Goal: Task Accomplishment & Management: Use online tool/utility

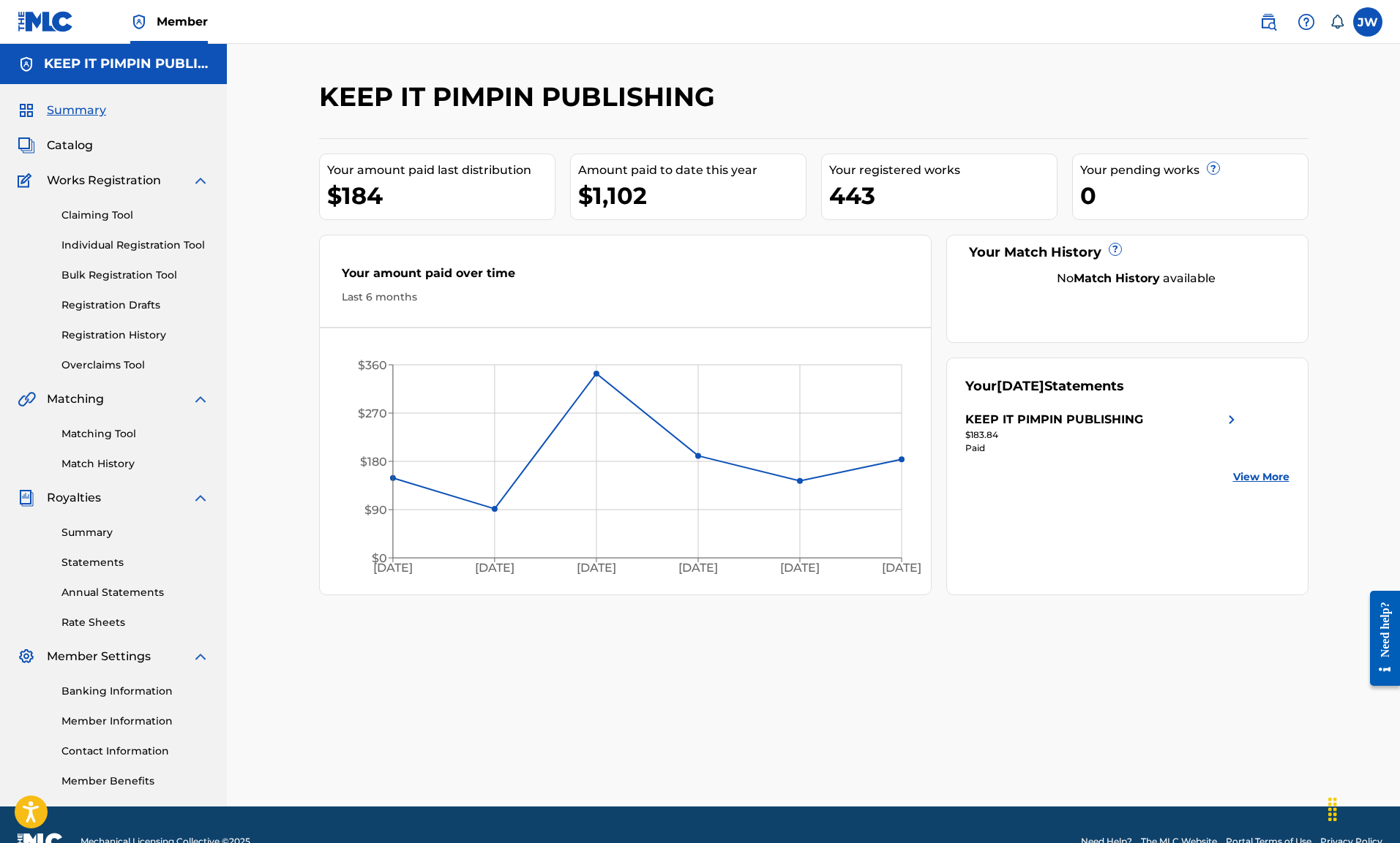
click at [114, 536] on link "Summary" at bounding box center [136, 533] width 147 height 15
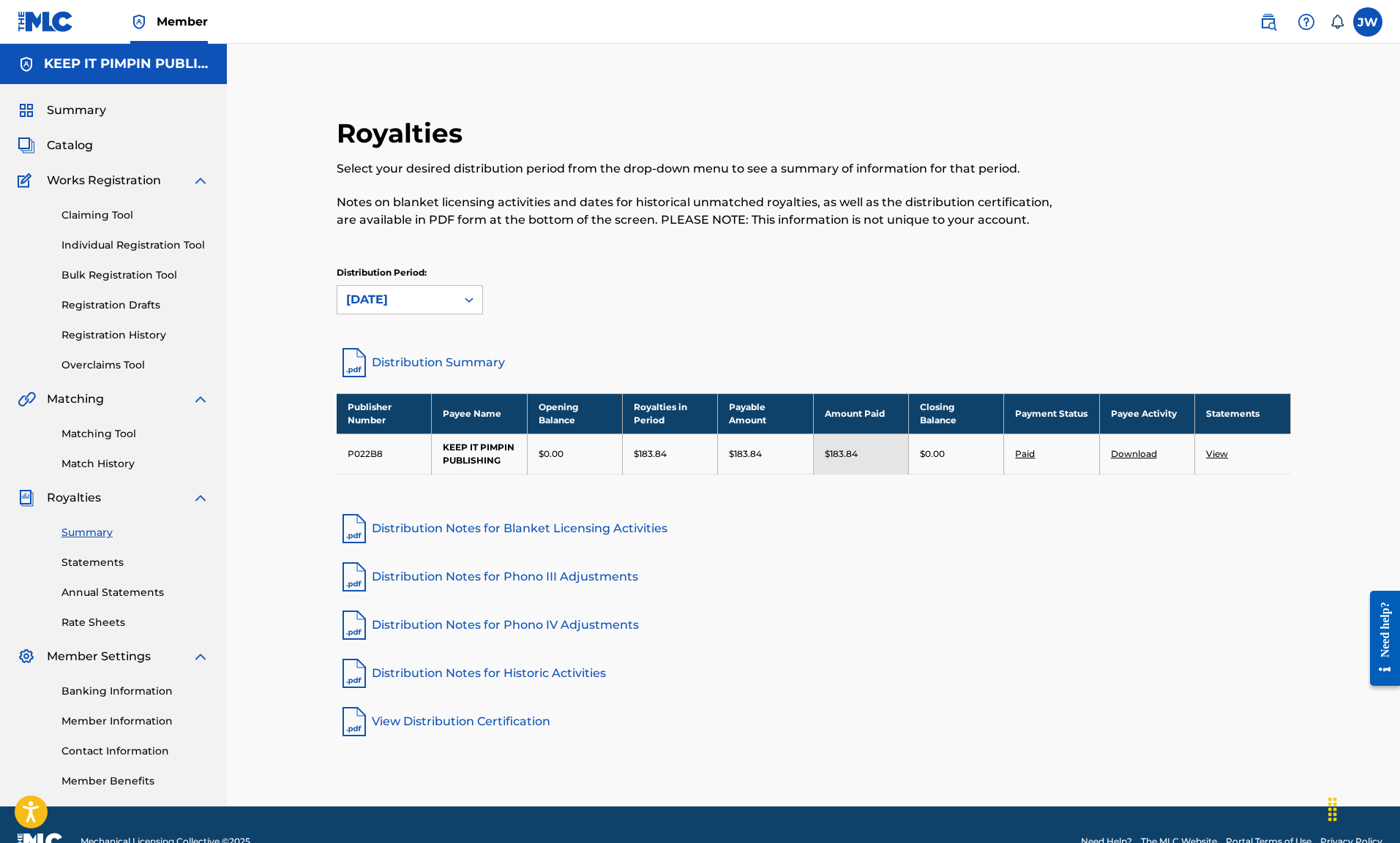
click at [124, 211] on link "Claiming Tool" at bounding box center [136, 215] width 147 height 15
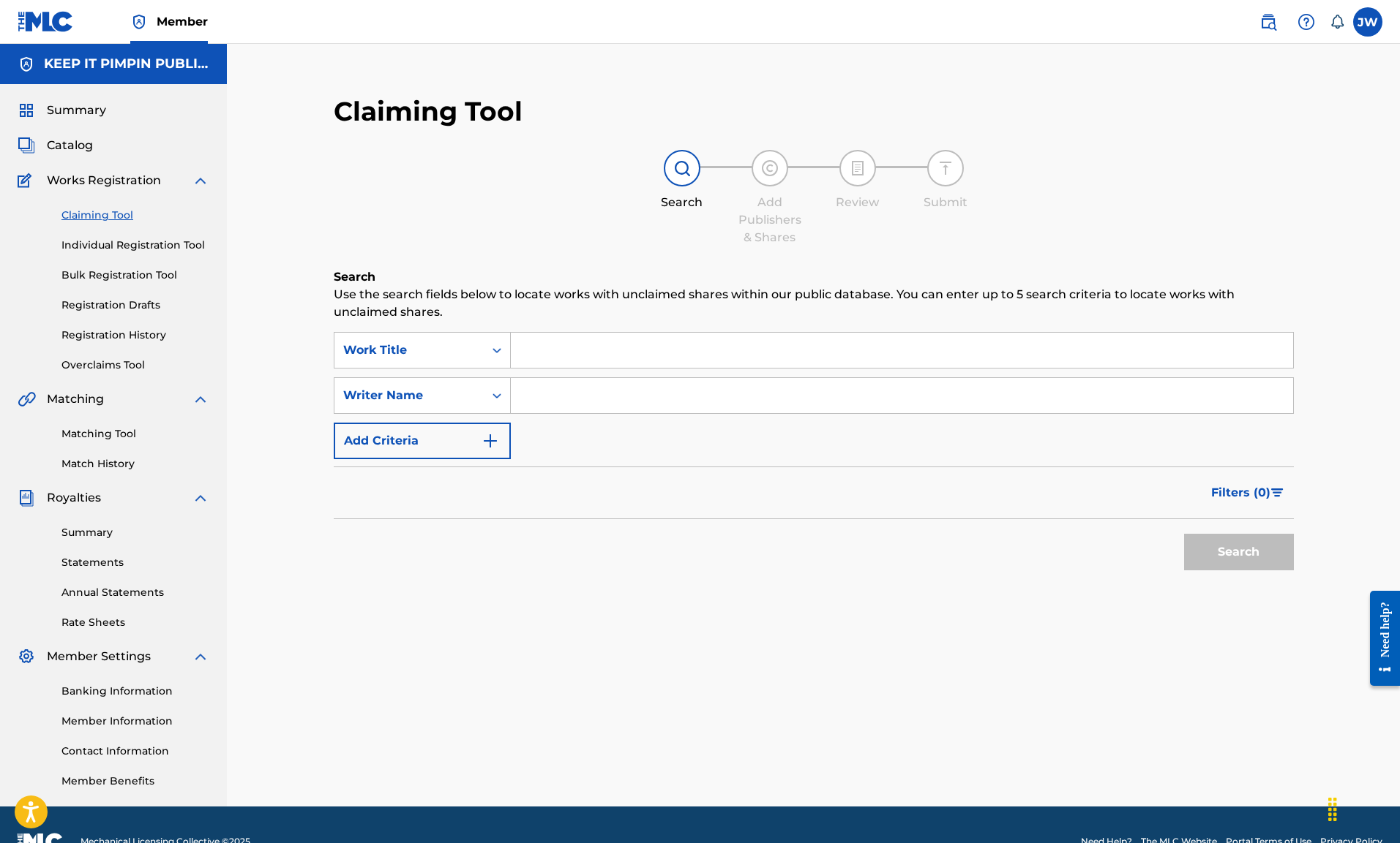
click at [619, 356] on input "Search Form" at bounding box center [902, 350] width 782 height 35
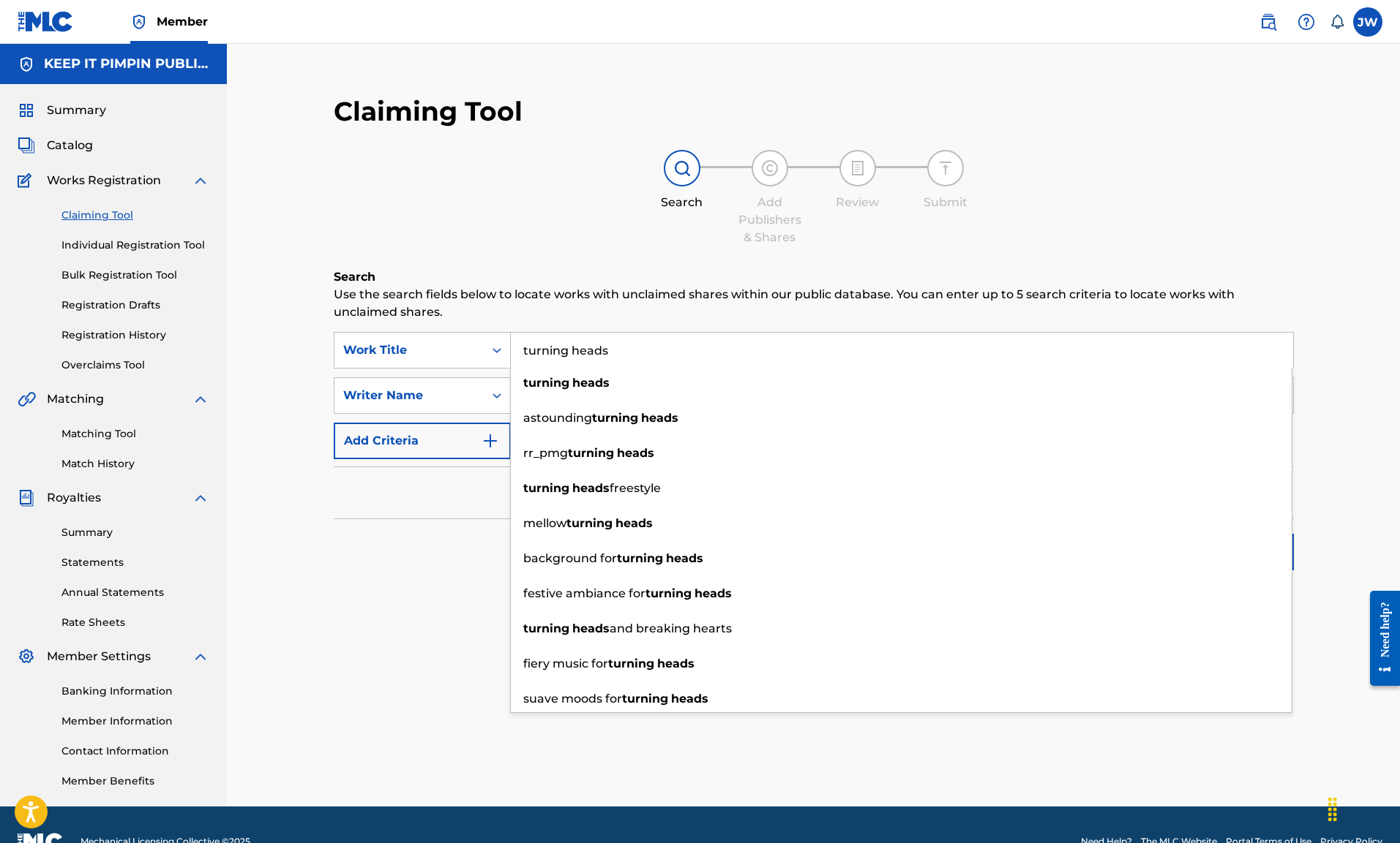
type input "turning heads"
click at [1184, 534] on button "Search" at bounding box center [1238, 552] width 109 height 36
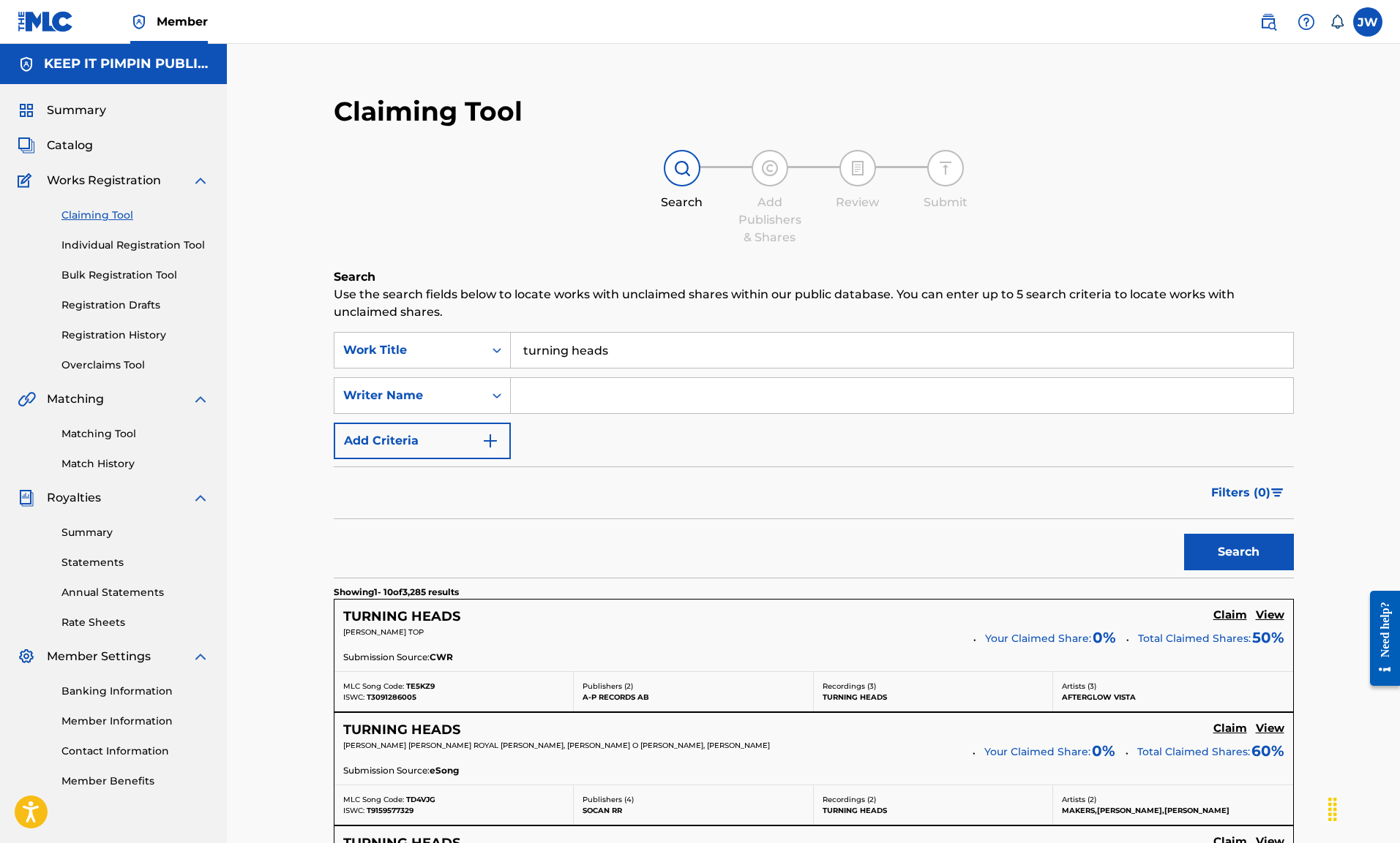
click at [521, 349] on input "turning heads" at bounding box center [902, 350] width 782 height 35
click at [565, 387] on input "Search Form" at bounding box center [902, 395] width 782 height 35
type input "[PERSON_NAME]"
click at [1207, 541] on button "Search" at bounding box center [1238, 552] width 109 height 36
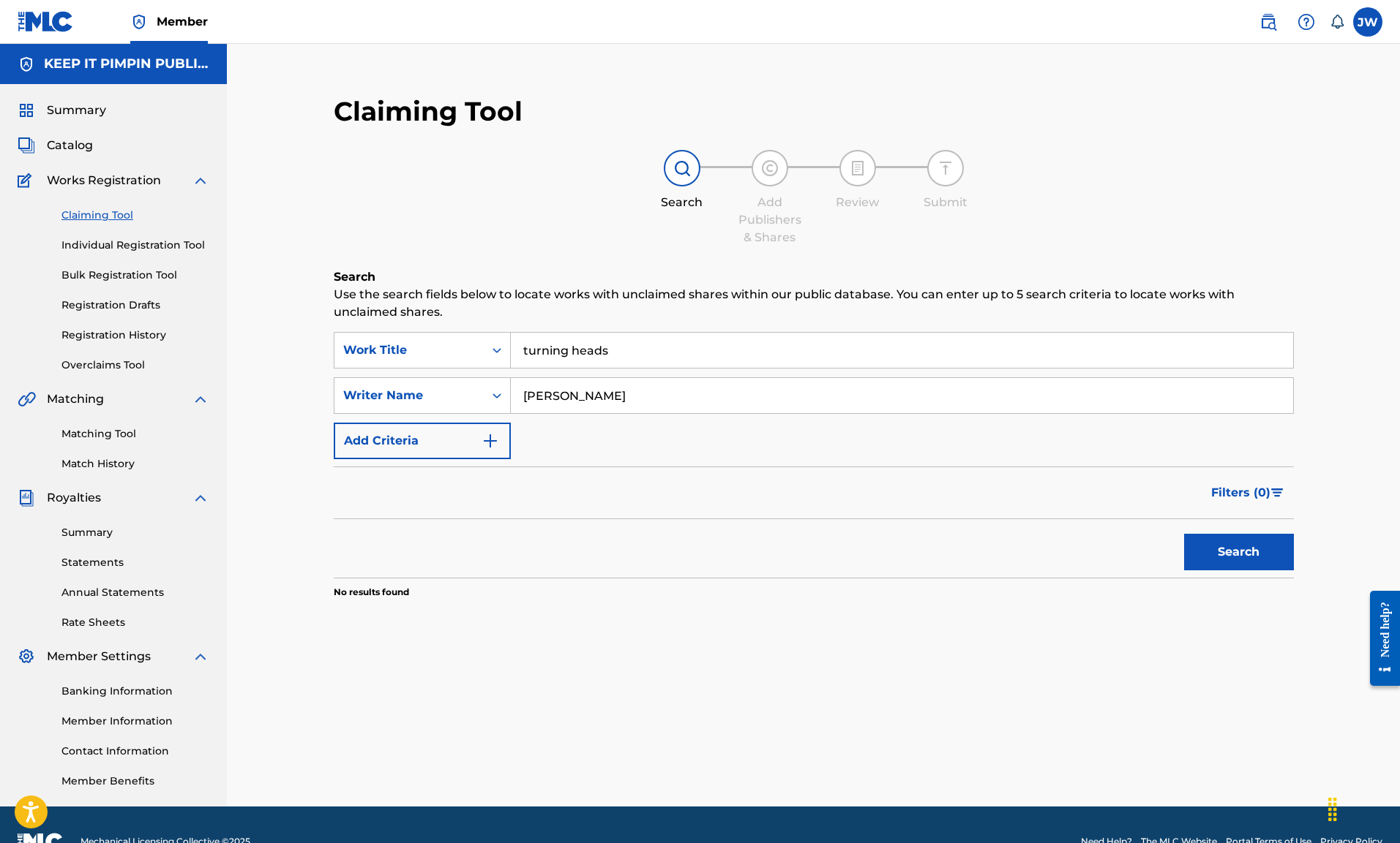
click at [1230, 557] on button "Search" at bounding box center [1238, 552] width 109 height 36
click at [70, 147] on span "Catalog" at bounding box center [69, 145] width 46 height 18
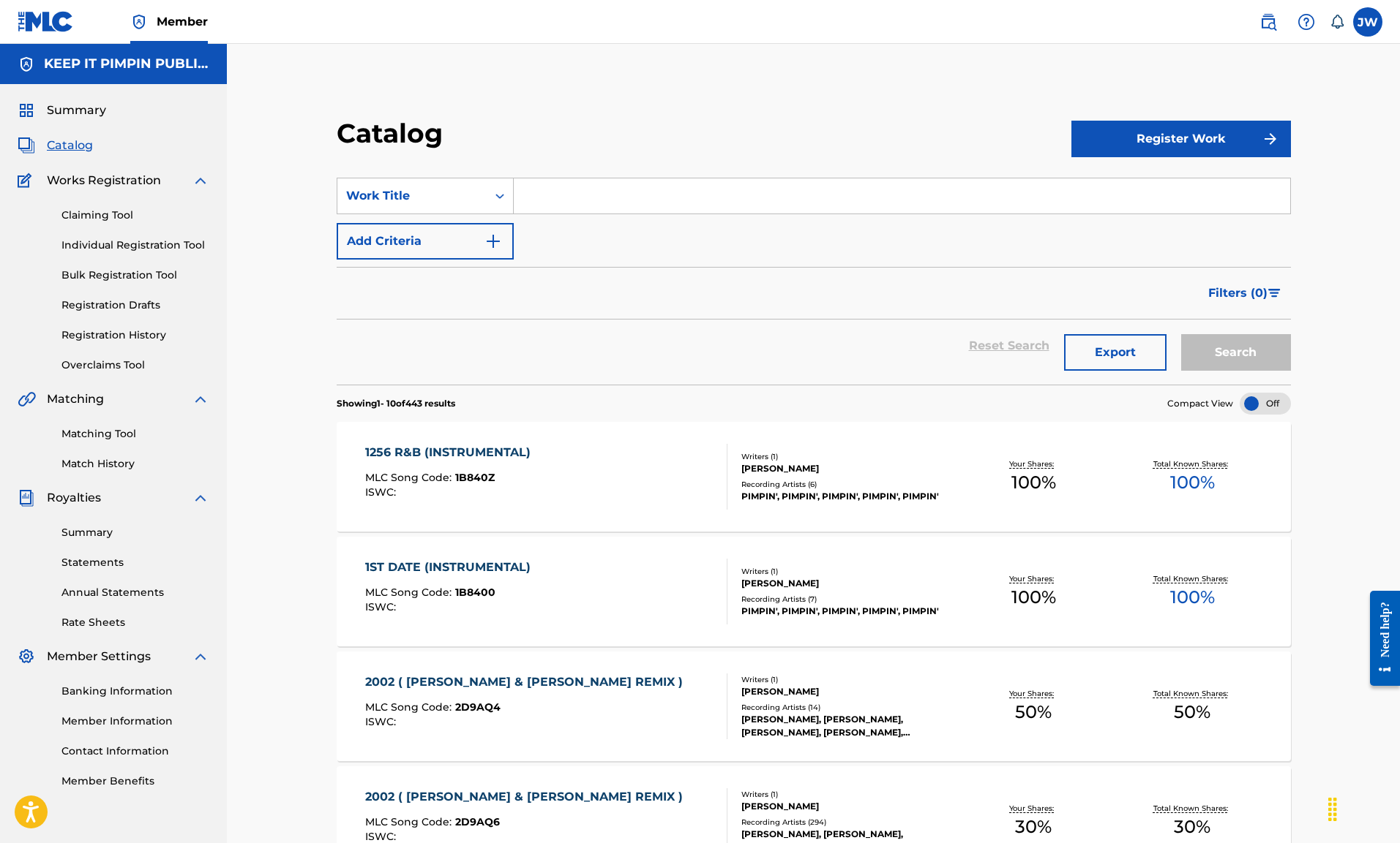
click at [575, 203] on input "Search Form" at bounding box center [902, 196] width 776 height 35
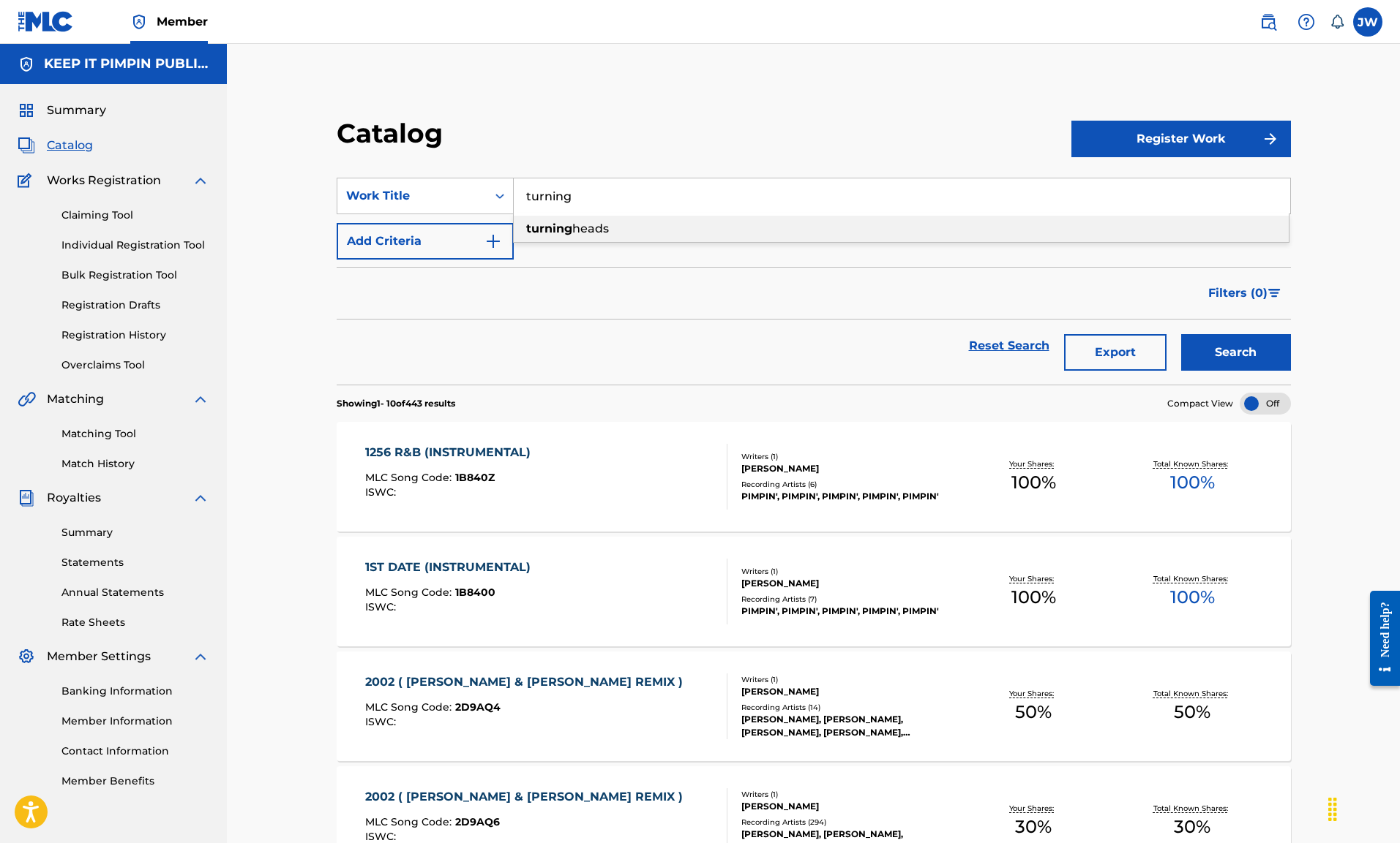
click at [572, 228] on span "heads" at bounding box center [590, 229] width 36 height 14
type input "turning heads"
click at [1181, 335] on button "Search" at bounding box center [1235, 352] width 109 height 36
